Goal: Task Accomplishment & Management: Manage account settings

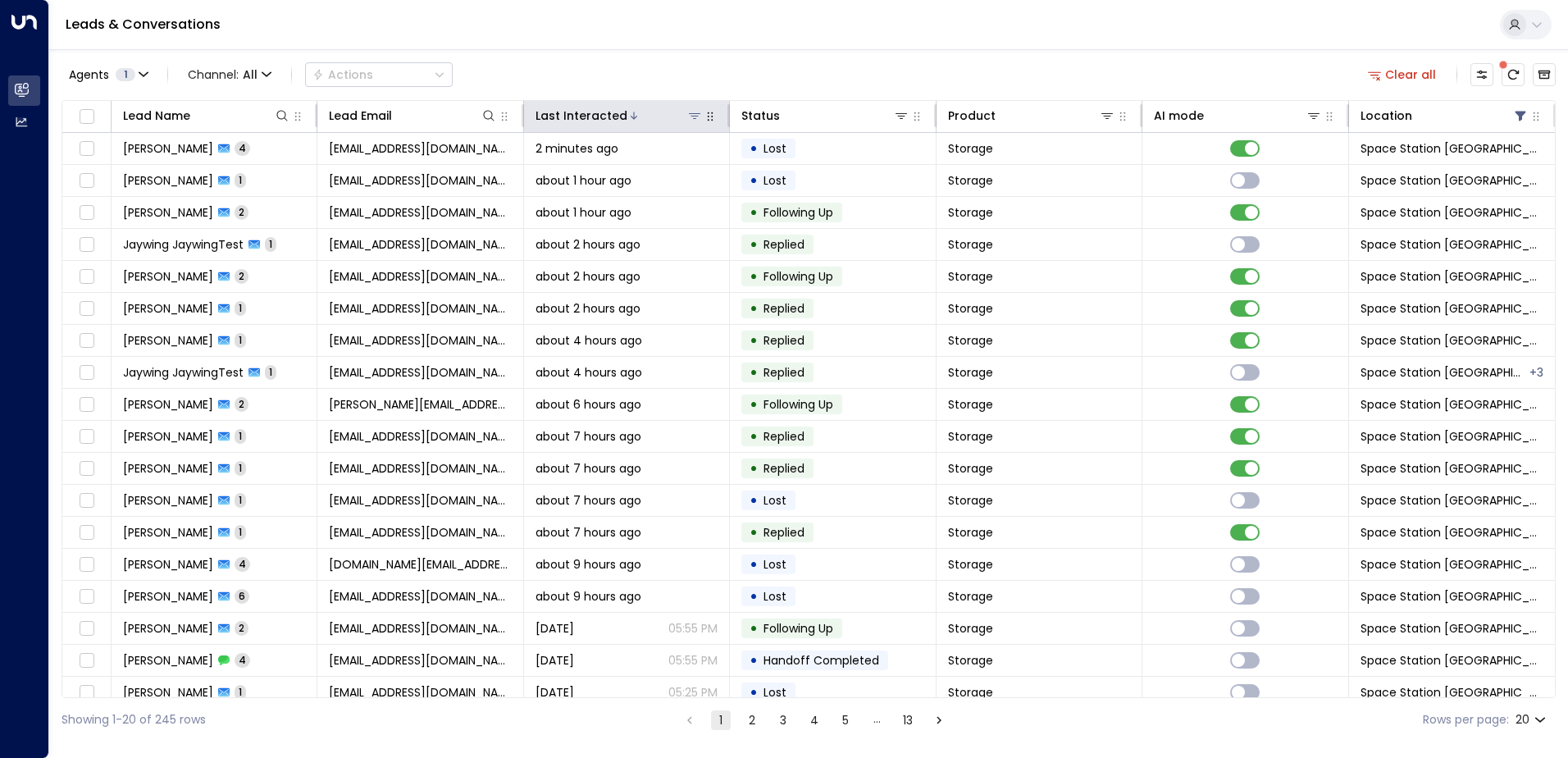
click at [617, 120] on div "Last Interacted" at bounding box center [582, 115] width 92 height 19
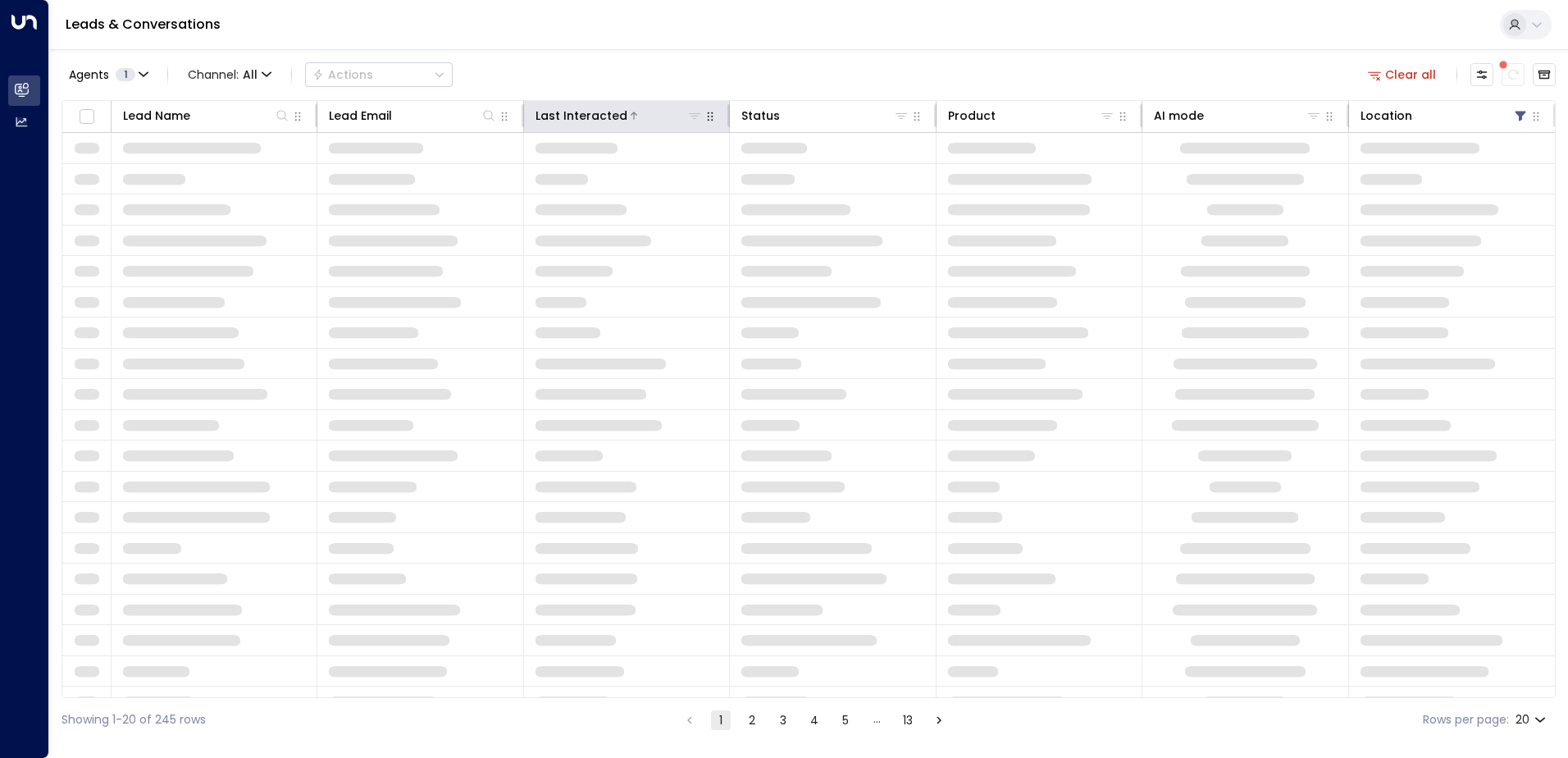
click at [617, 120] on div "Last Interacted" at bounding box center [582, 115] width 92 height 19
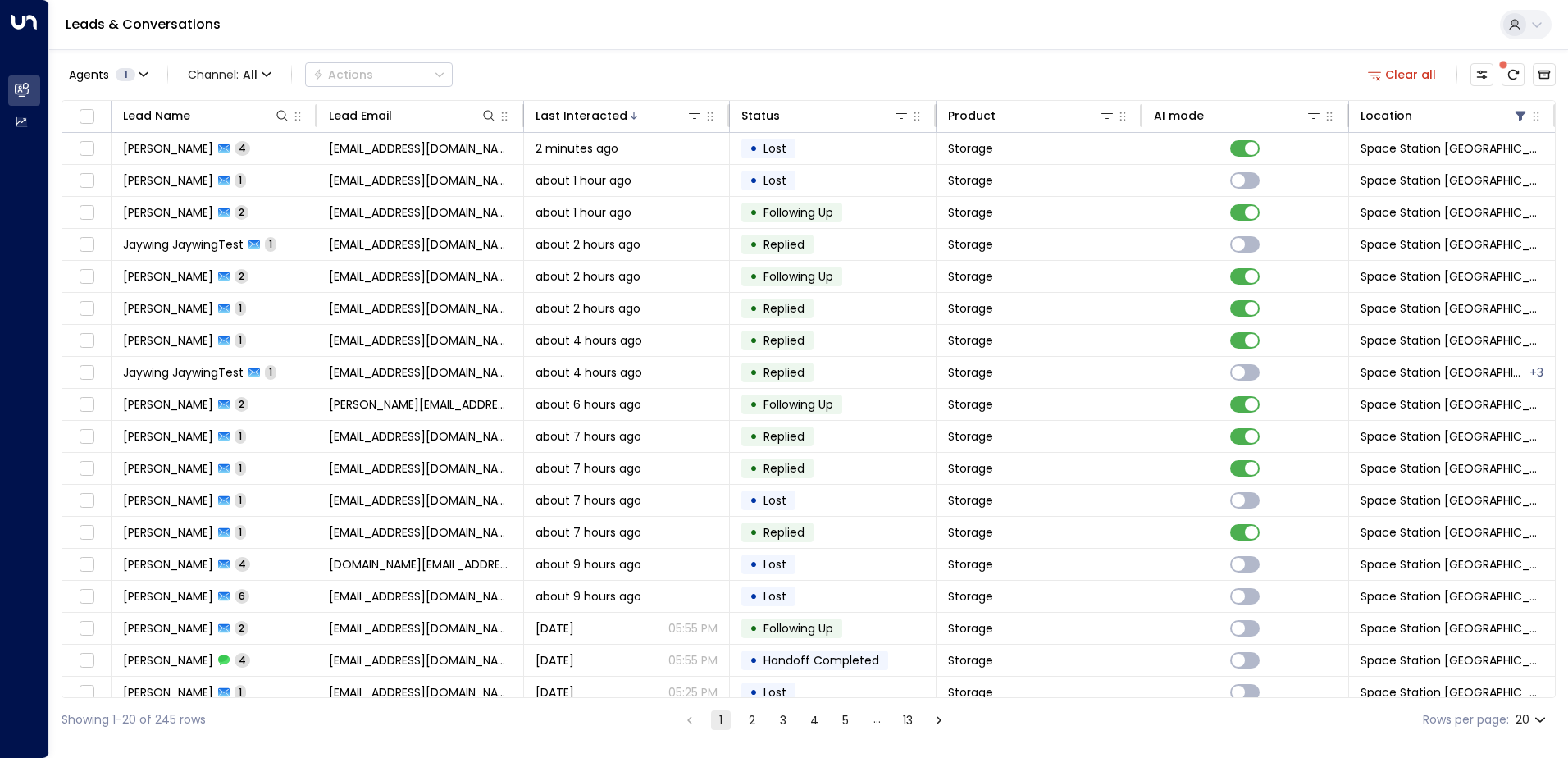
click at [873, 37] on div "Leads & Conversations" at bounding box center [809, 25] width 1519 height 50
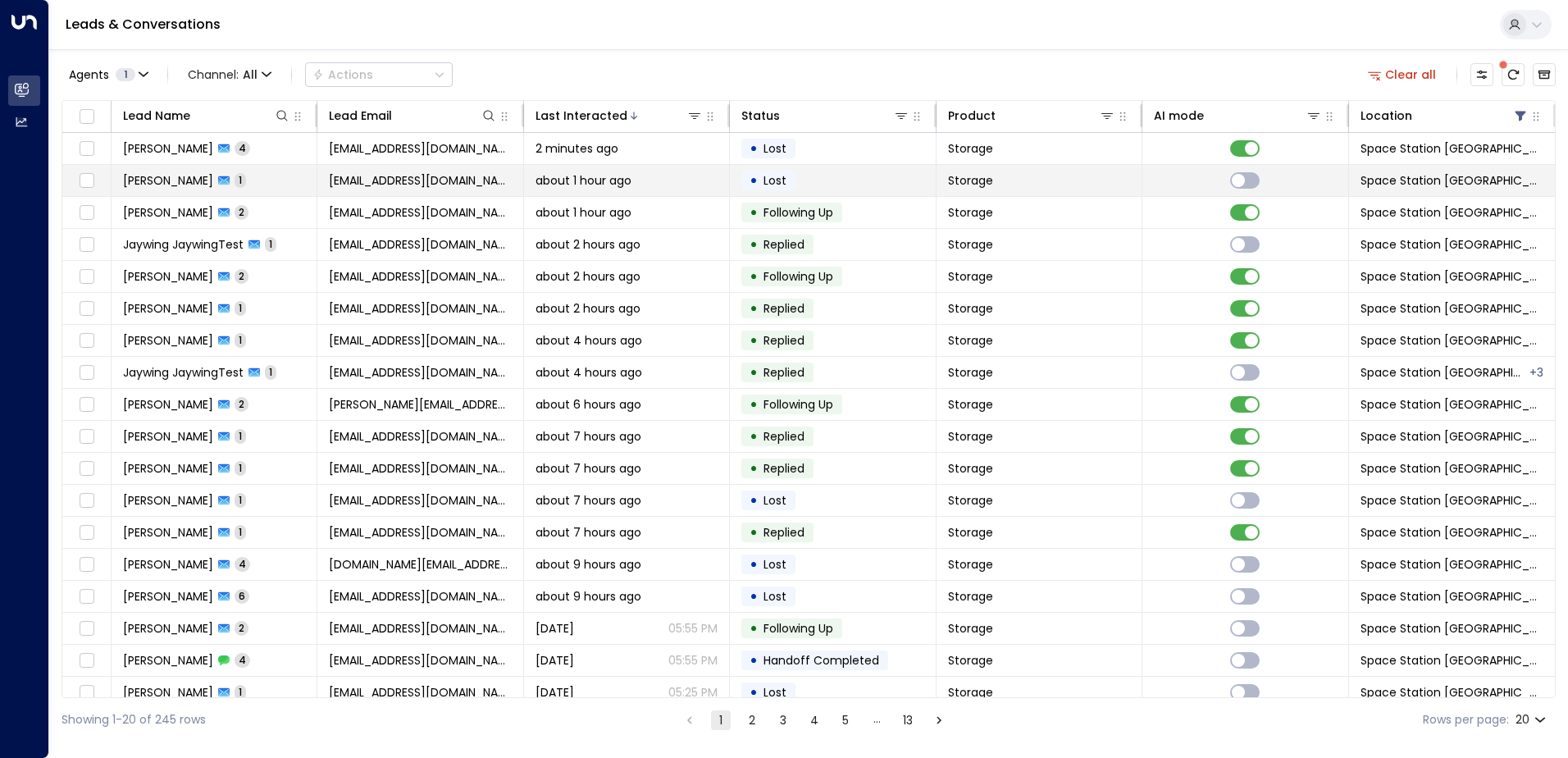
click at [917, 180] on td "• Lost" at bounding box center [832, 180] width 206 height 31
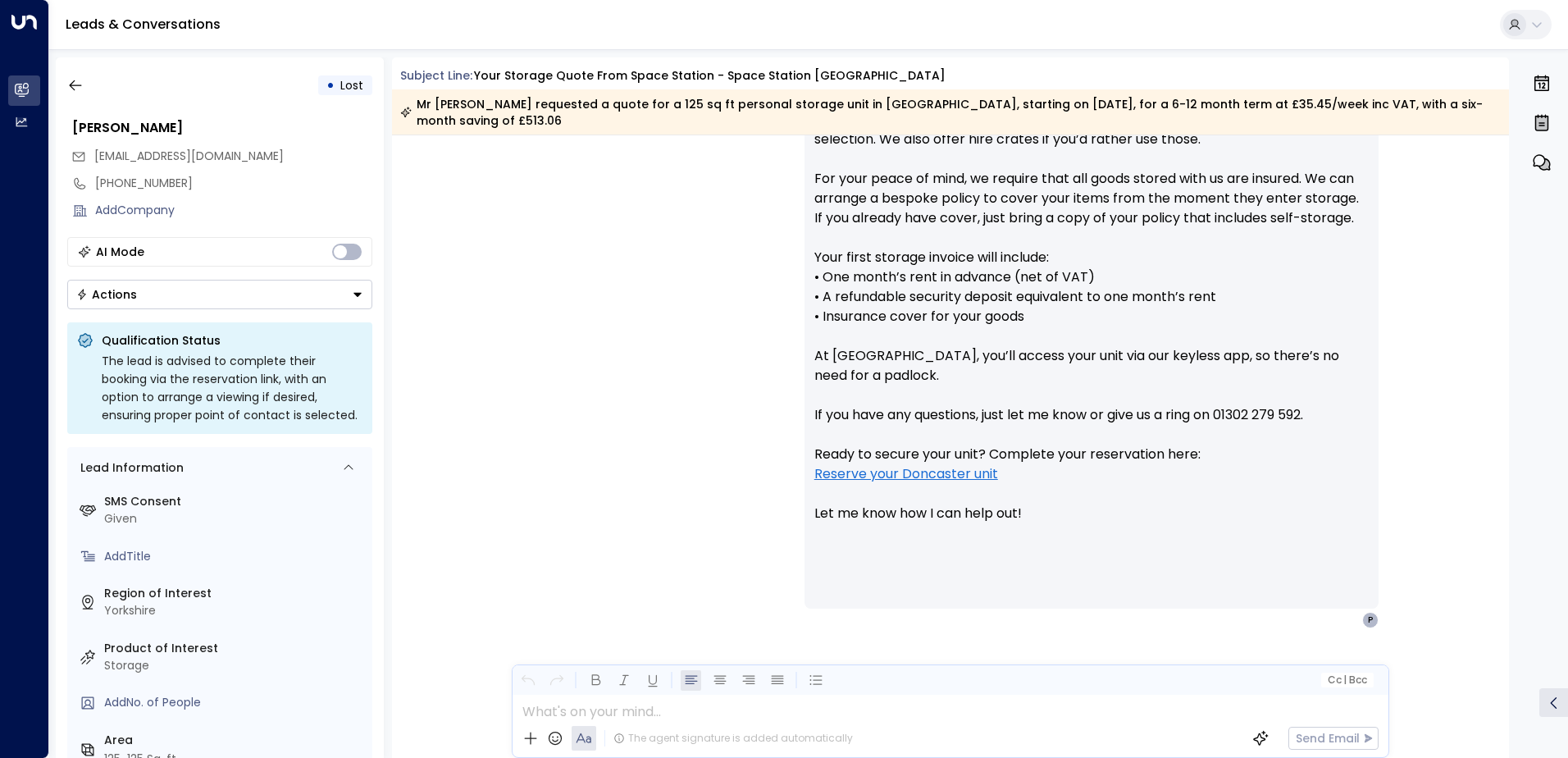
scroll to position [903, 0]
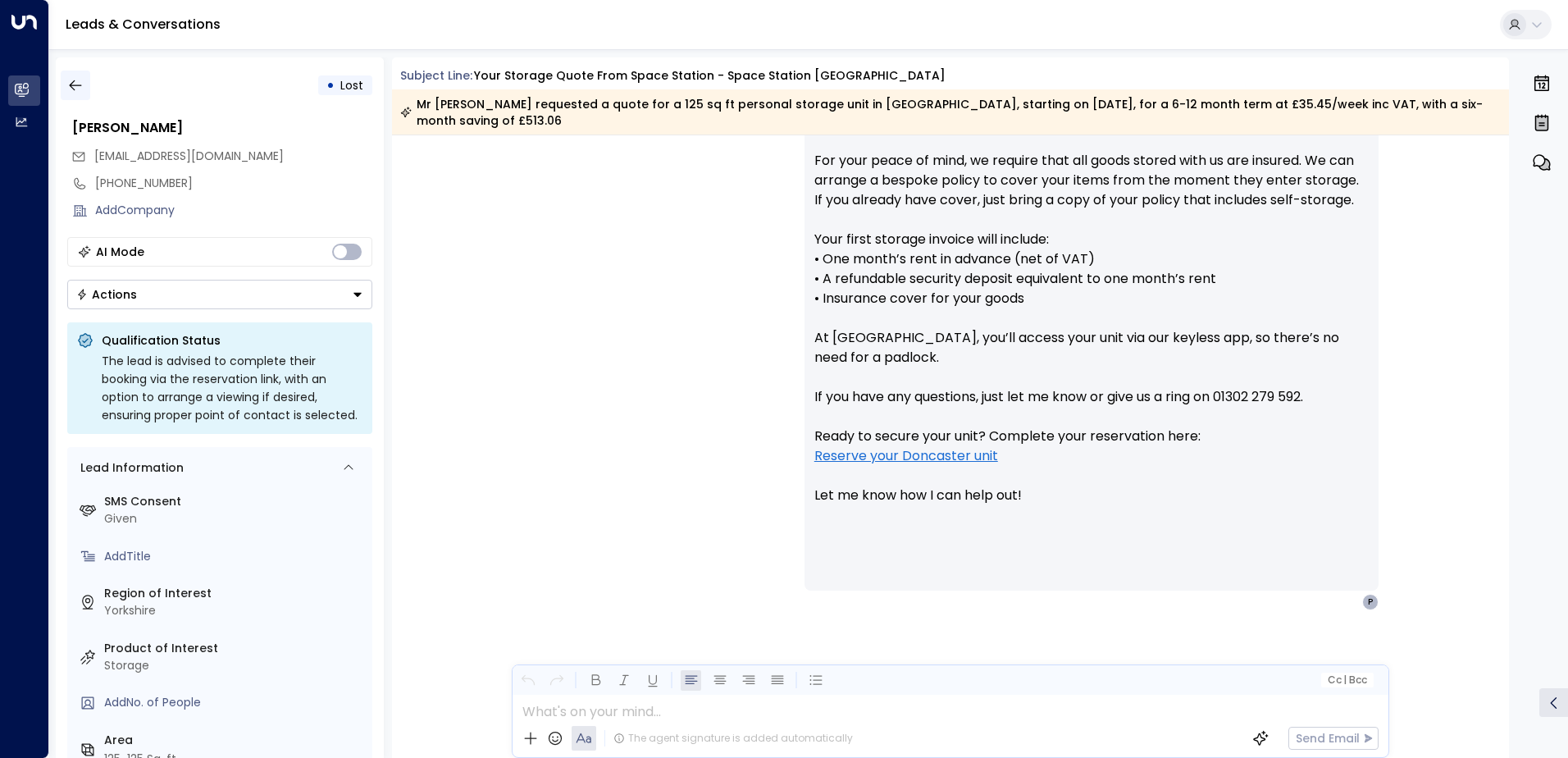
click at [82, 91] on icon "button" at bounding box center [75, 85] width 17 height 17
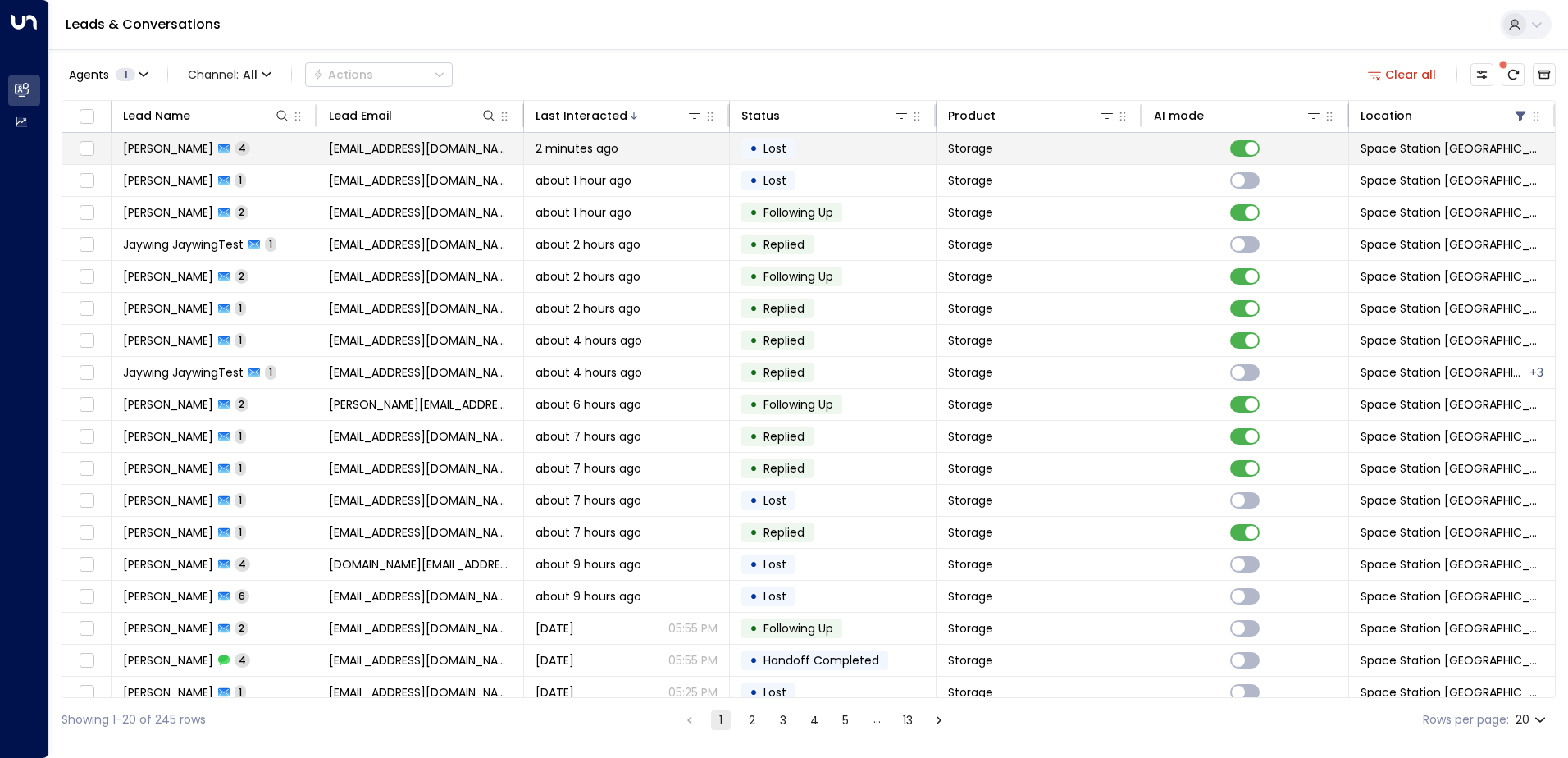
click at [1069, 146] on td "Storage" at bounding box center [1039, 148] width 206 height 31
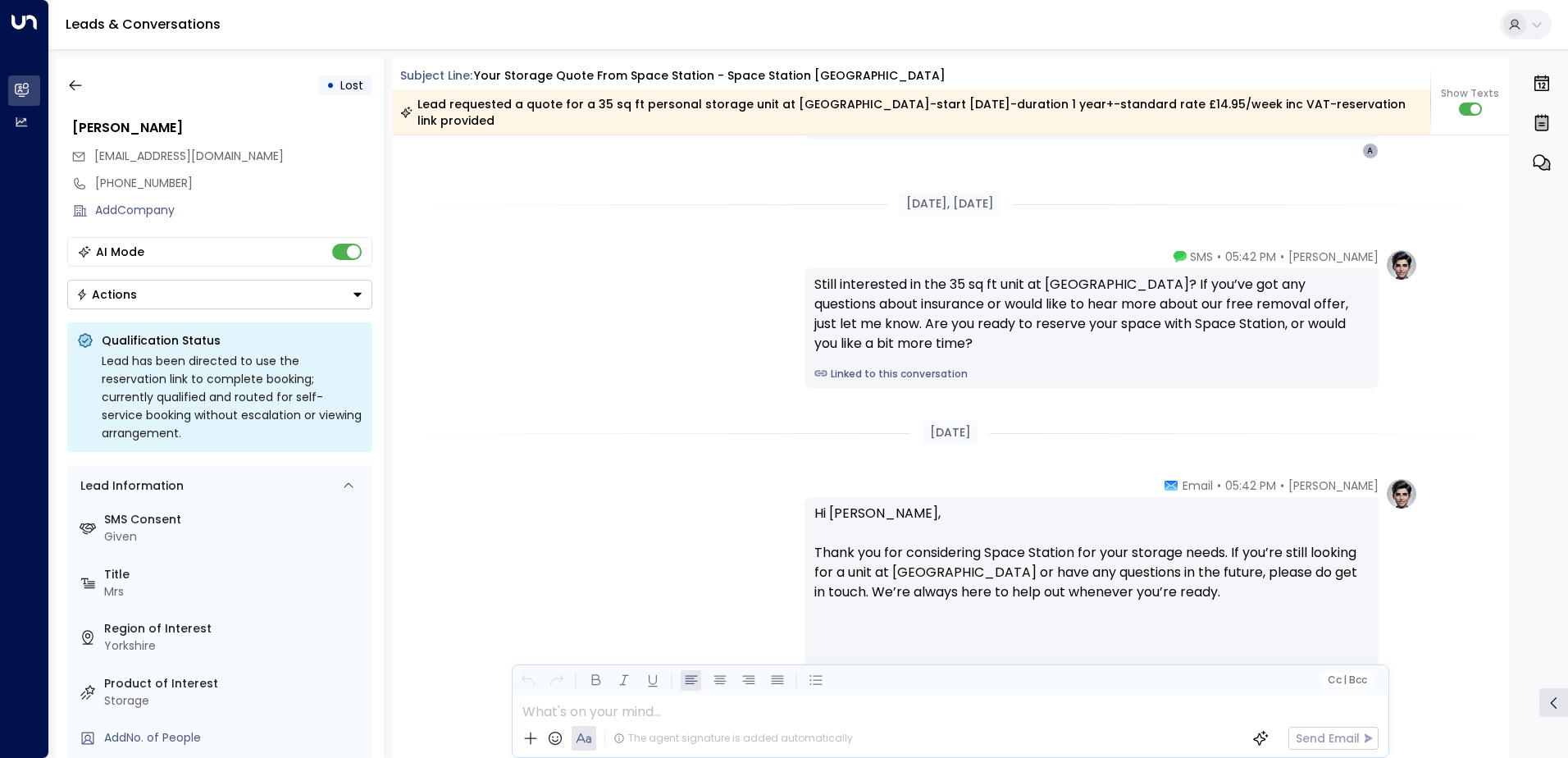
scroll to position [2090, 0]
